Goal: Task Accomplishment & Management: Manage account settings

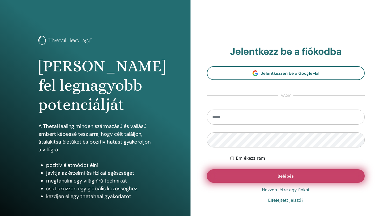
type input "**********"
click at [285, 172] on button "Belépés" at bounding box center [286, 175] width 158 height 13
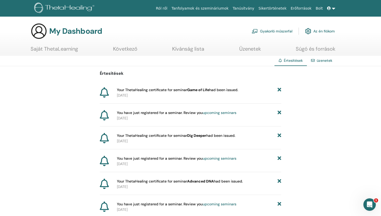
click at [253, 10] on link "Tanúsítvány" at bounding box center [244, 9] width 26 height 10
